Goal: Task Accomplishment & Management: Use online tool/utility

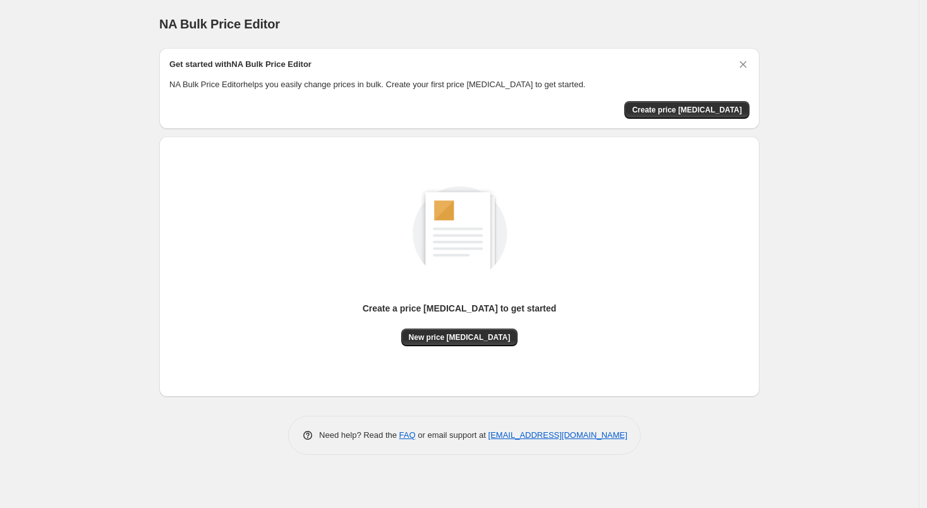
click at [474, 327] on div "Create a price change job to get started" at bounding box center [460, 315] width 194 height 27
click at [474, 329] on button "New price change job" at bounding box center [459, 337] width 117 height 18
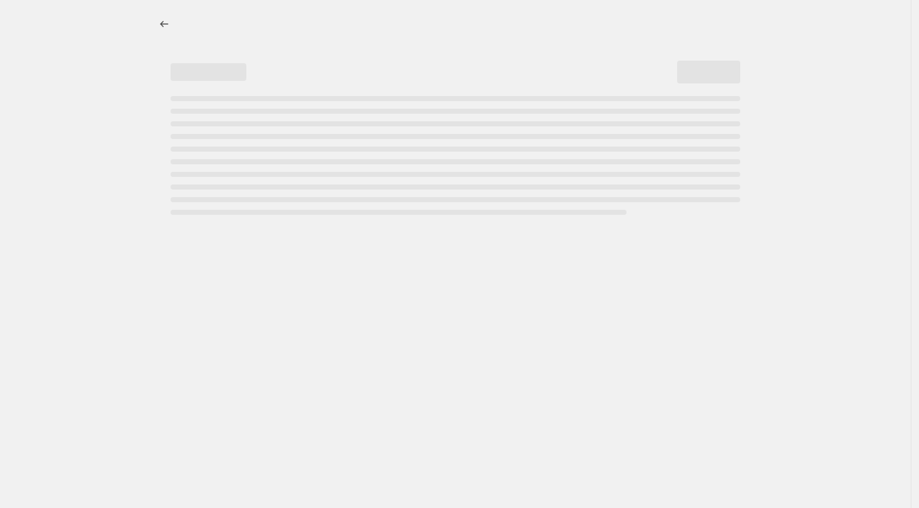
select select "percentage"
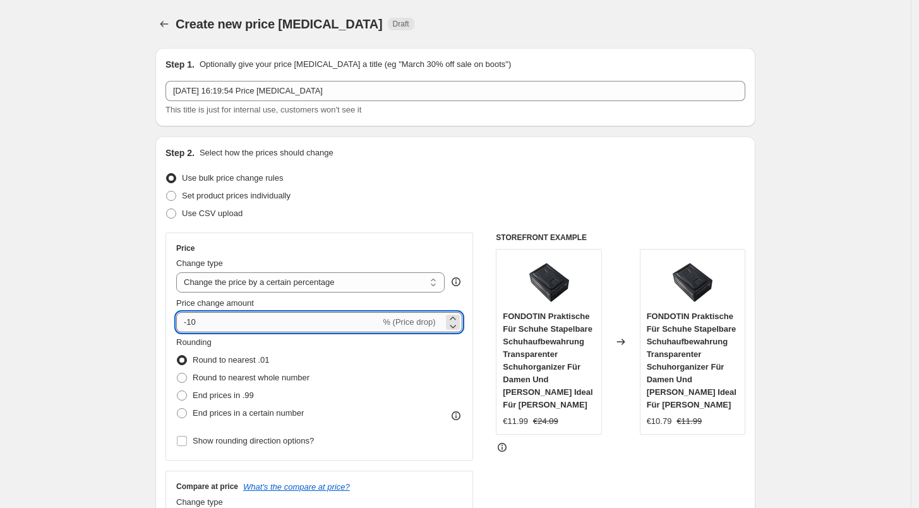
click at [315, 324] on input "-10" at bounding box center [278, 322] width 204 height 20
type input "-1"
type input "-3"
type input "-2"
type input "-32"
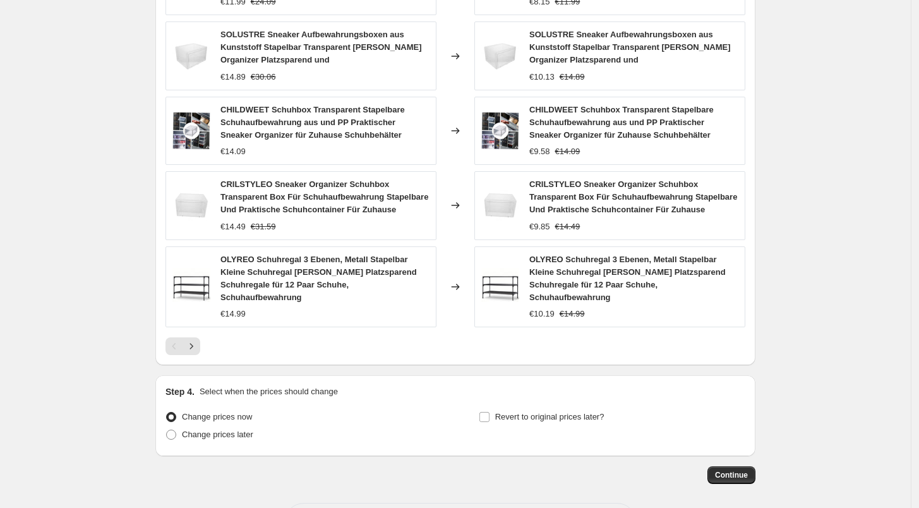
scroll to position [838, 0]
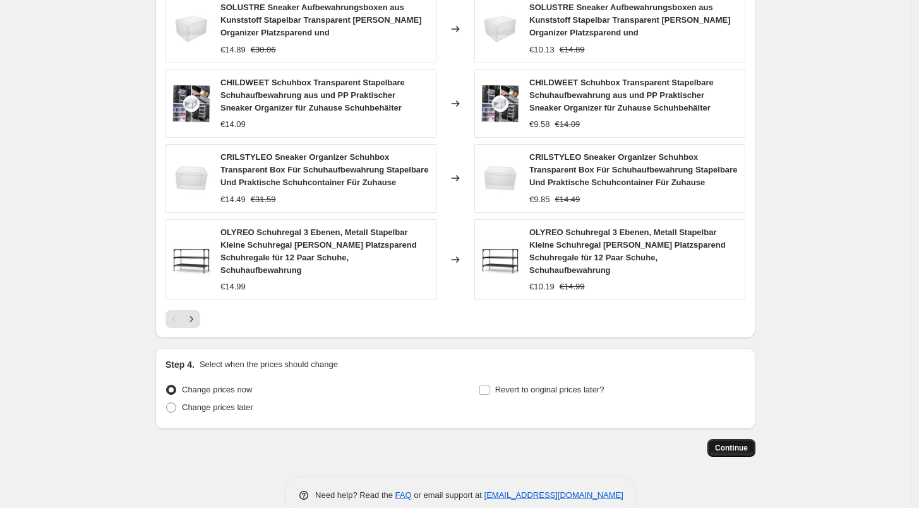
click at [743, 443] on span "Continue" at bounding box center [731, 448] width 33 height 10
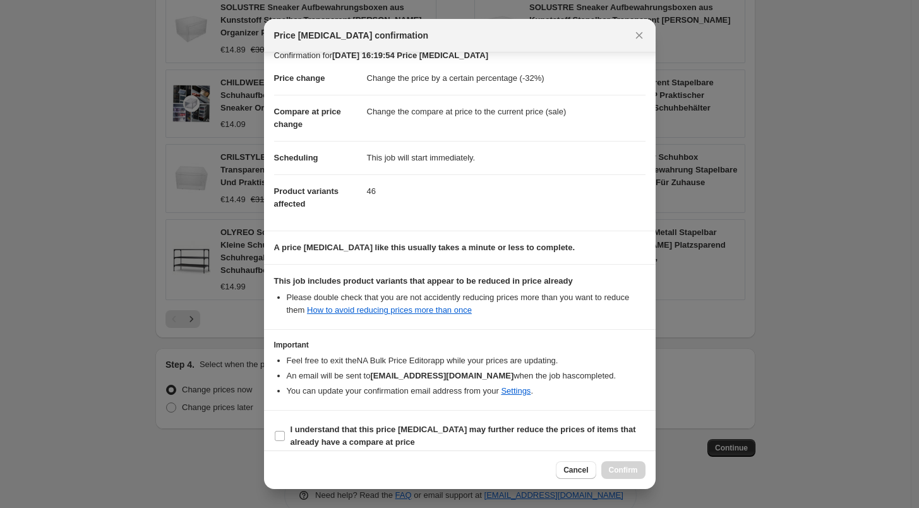
scroll to position [22, 0]
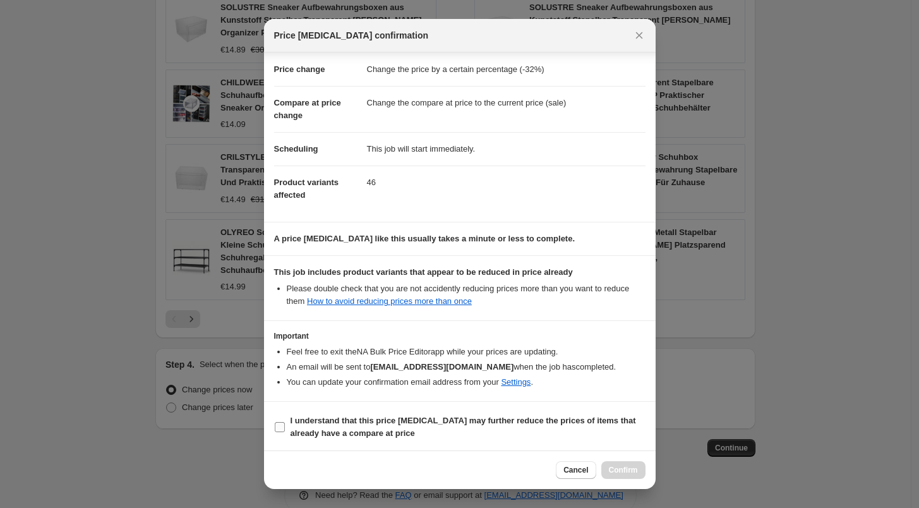
click at [349, 437] on b "I understand that this price change job may further reduce the prices of items …" at bounding box center [464, 427] width 346 height 22
click at [285, 432] on input "I understand that this price change job may further reduce the prices of items …" at bounding box center [280, 427] width 10 height 10
checkbox input "true"
click at [618, 474] on span "Confirm" at bounding box center [623, 470] width 29 height 10
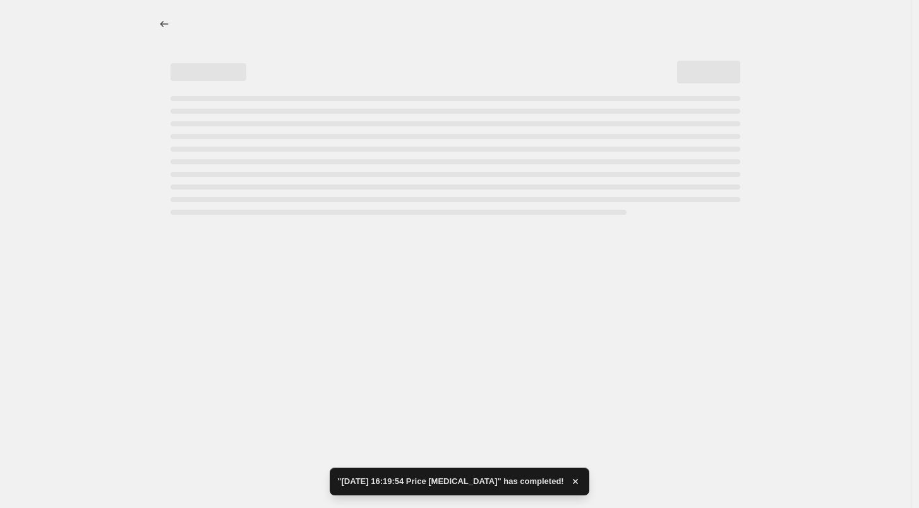
select select "percentage"
